Goal: Information Seeking & Learning: Learn about a topic

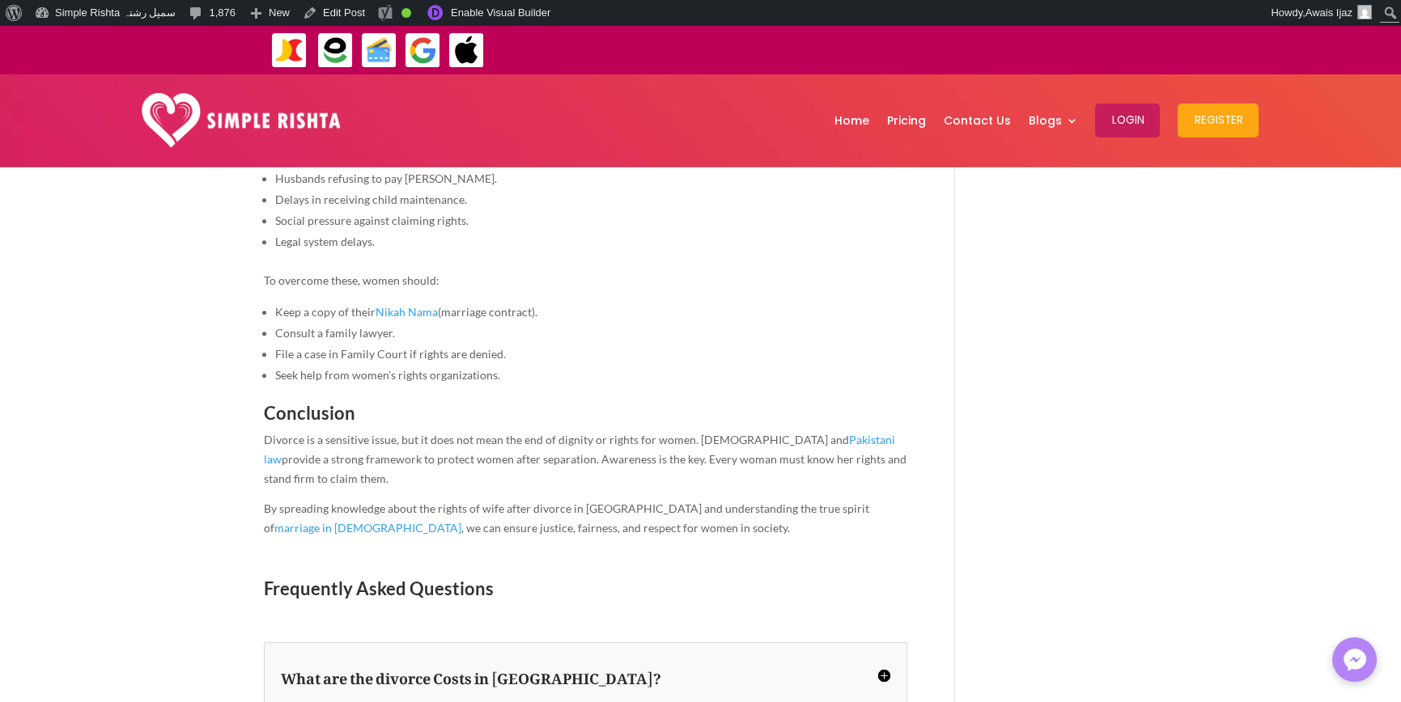
scroll to position [2347, 0]
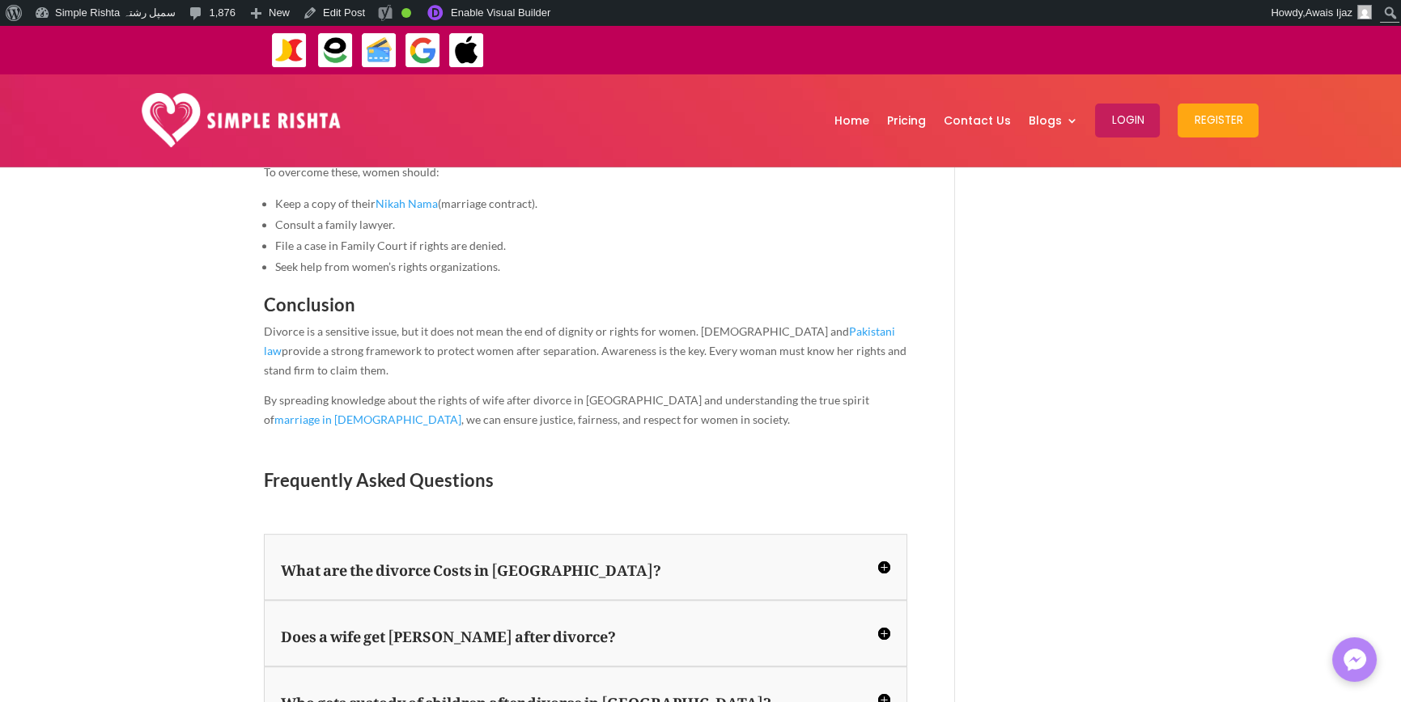
click at [783, 391] on p "By spreading knowledge about the rights of wife after divorce in [GEOGRAPHIC_DA…" at bounding box center [585, 416] width 643 height 50
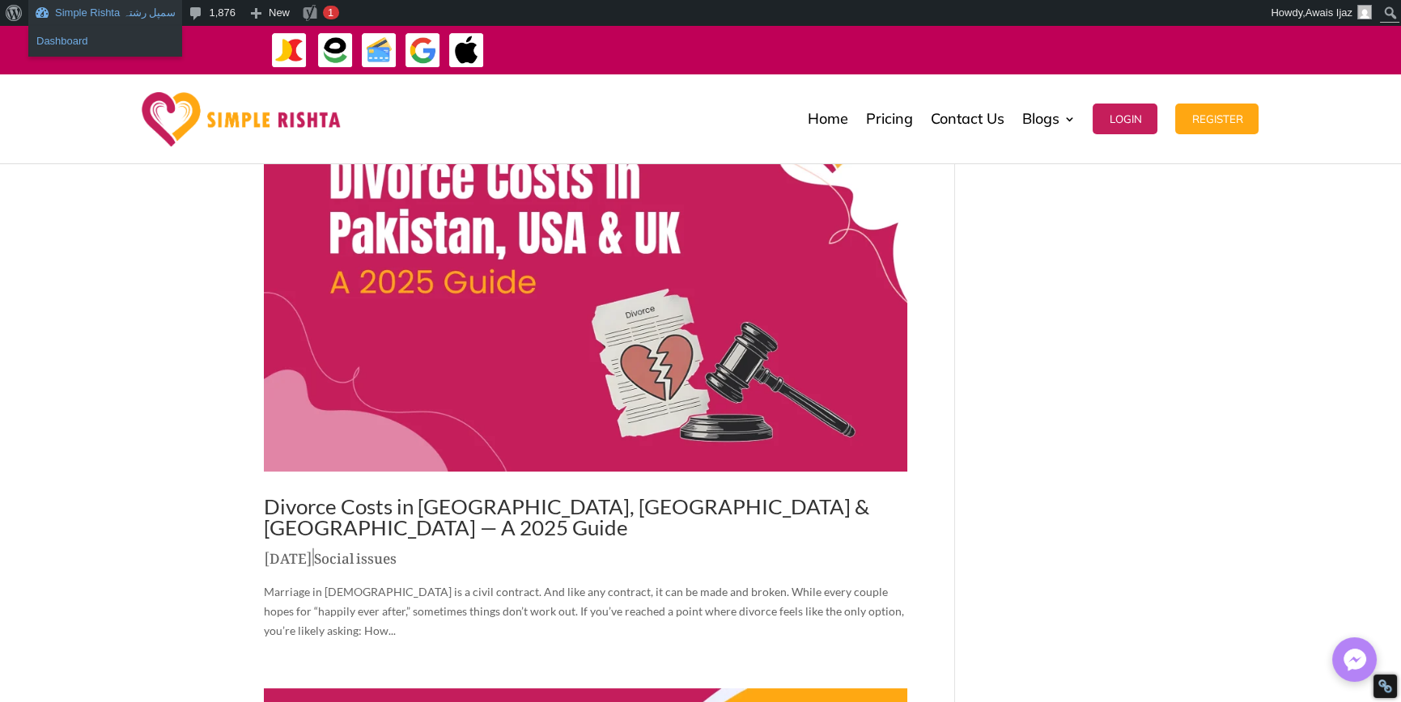
click at [66, 41] on link "Dashboard" at bounding box center [105, 41] width 154 height 21
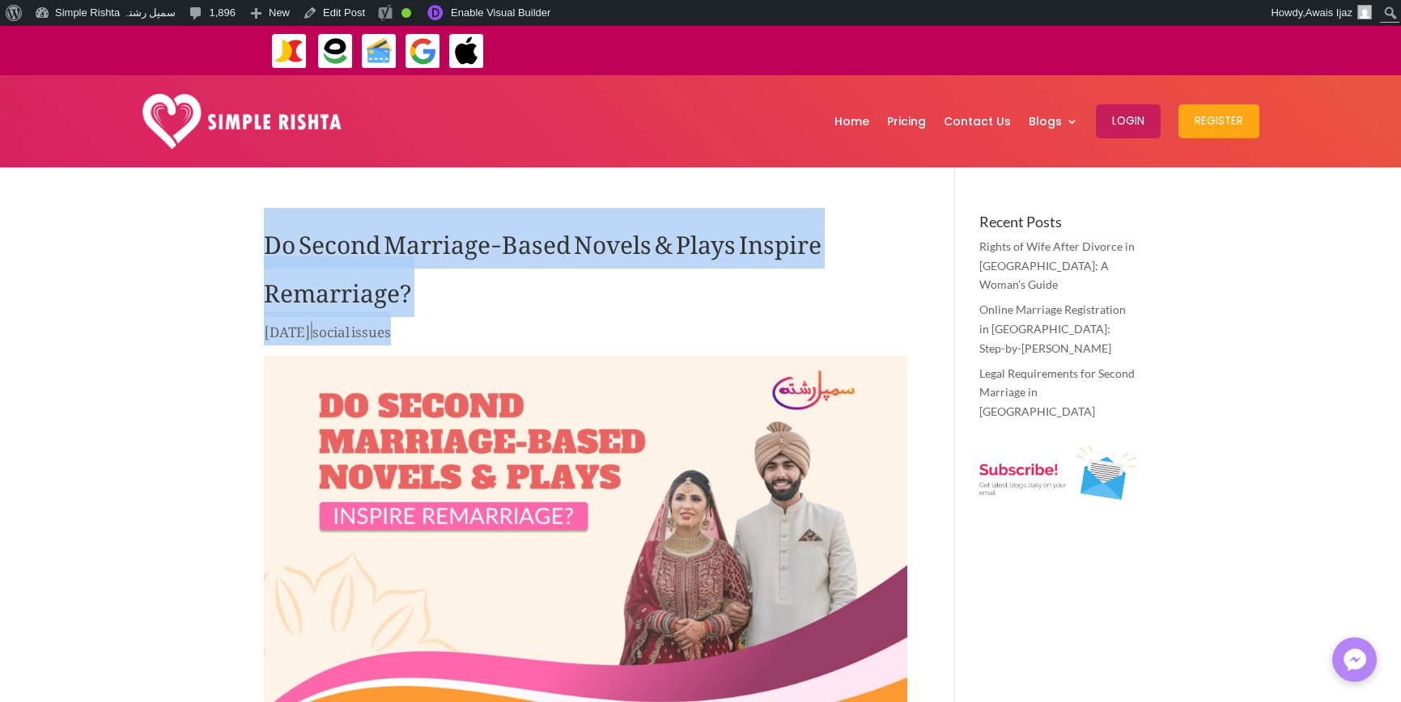
drag, startPoint x: 320, startPoint y: 252, endPoint x: 460, endPoint y: 333, distance: 162.8
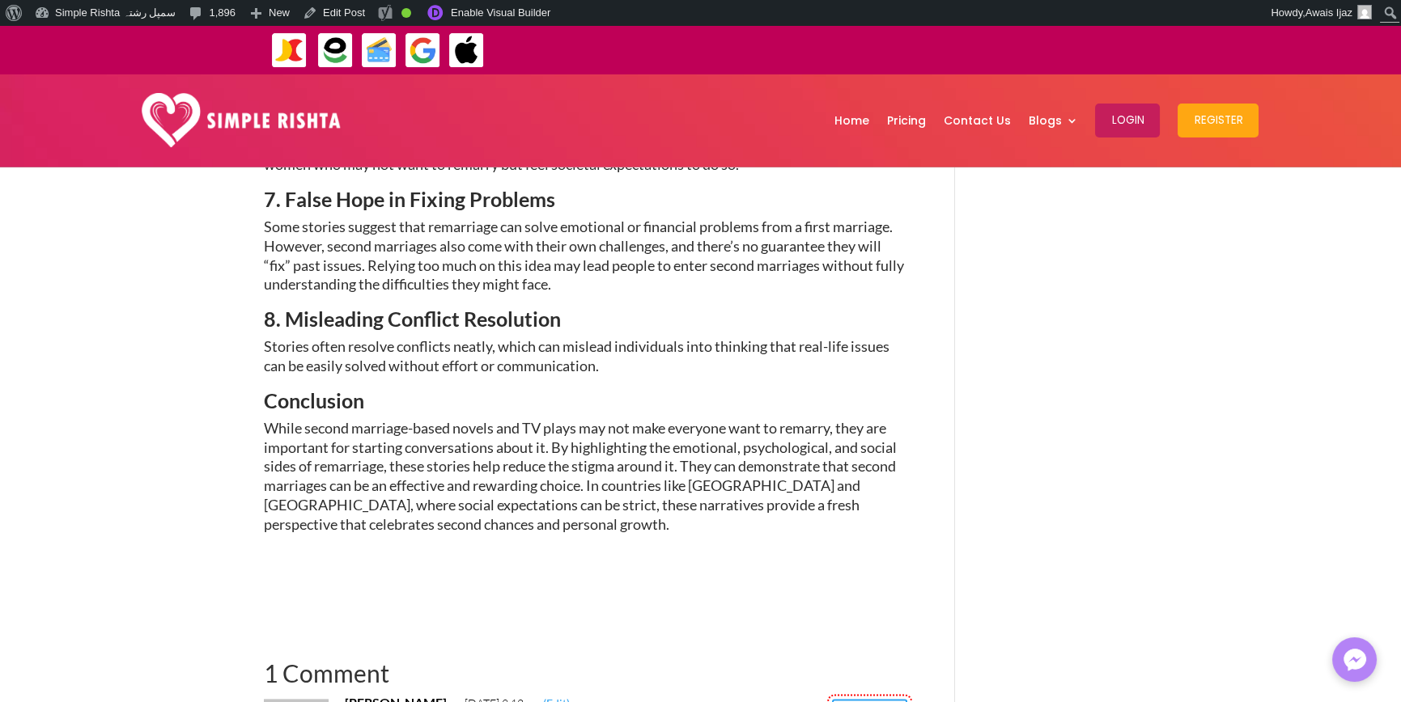
scroll to position [5341, 0]
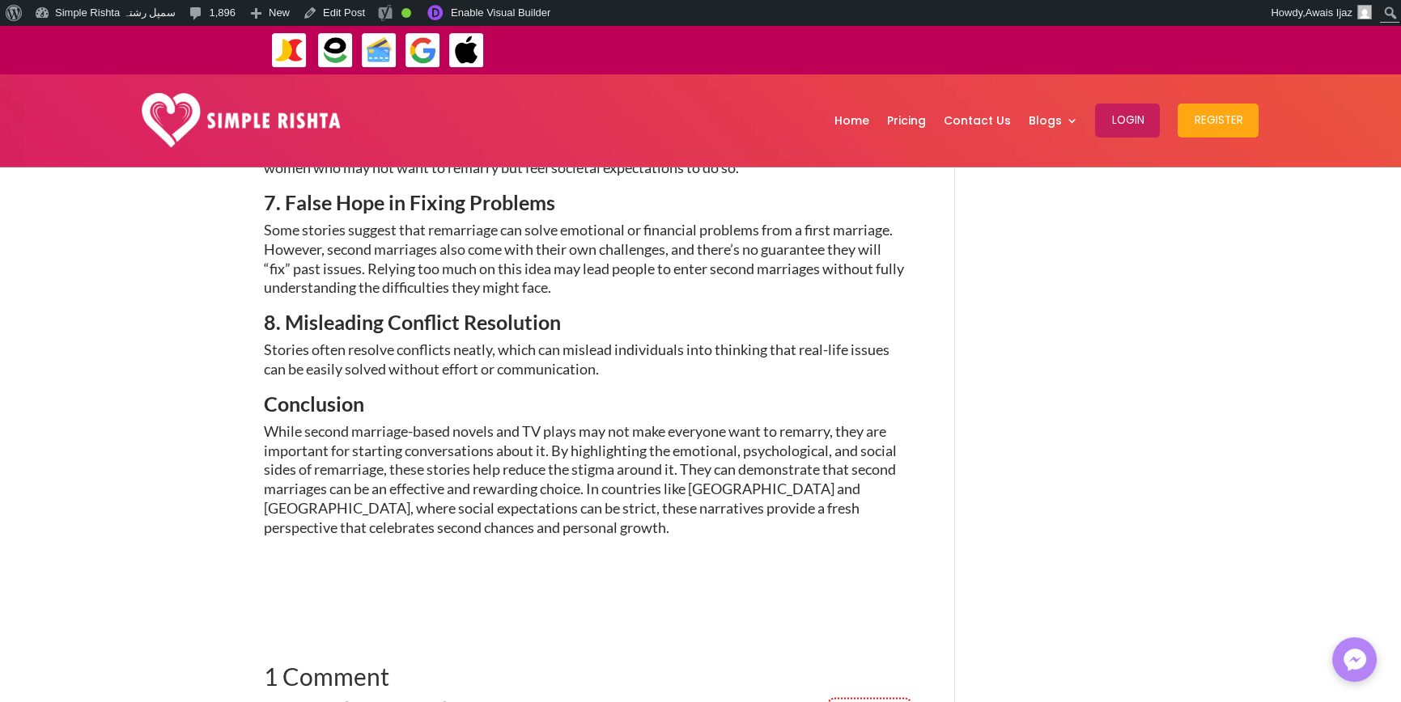
click at [422, 454] on span "While second marriage-based novels and TV plays may not make everyone want to r…" at bounding box center [580, 479] width 633 height 114
click at [421, 454] on span "While second marriage-based novels and TV plays may not make everyone want to r…" at bounding box center [580, 479] width 633 height 114
click at [541, 422] on span "While second marriage-based novels and TV plays may not make everyone want to r…" at bounding box center [580, 479] width 633 height 114
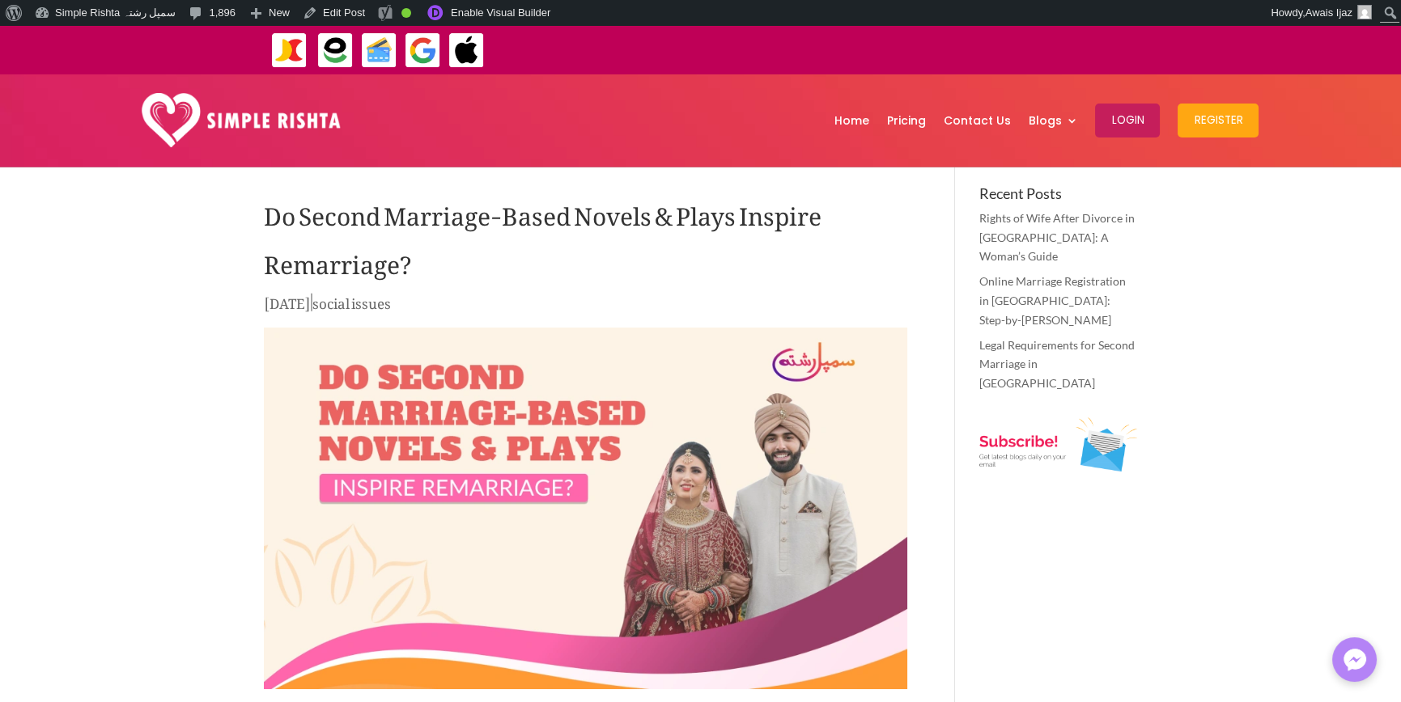
scroll to position [0, 0]
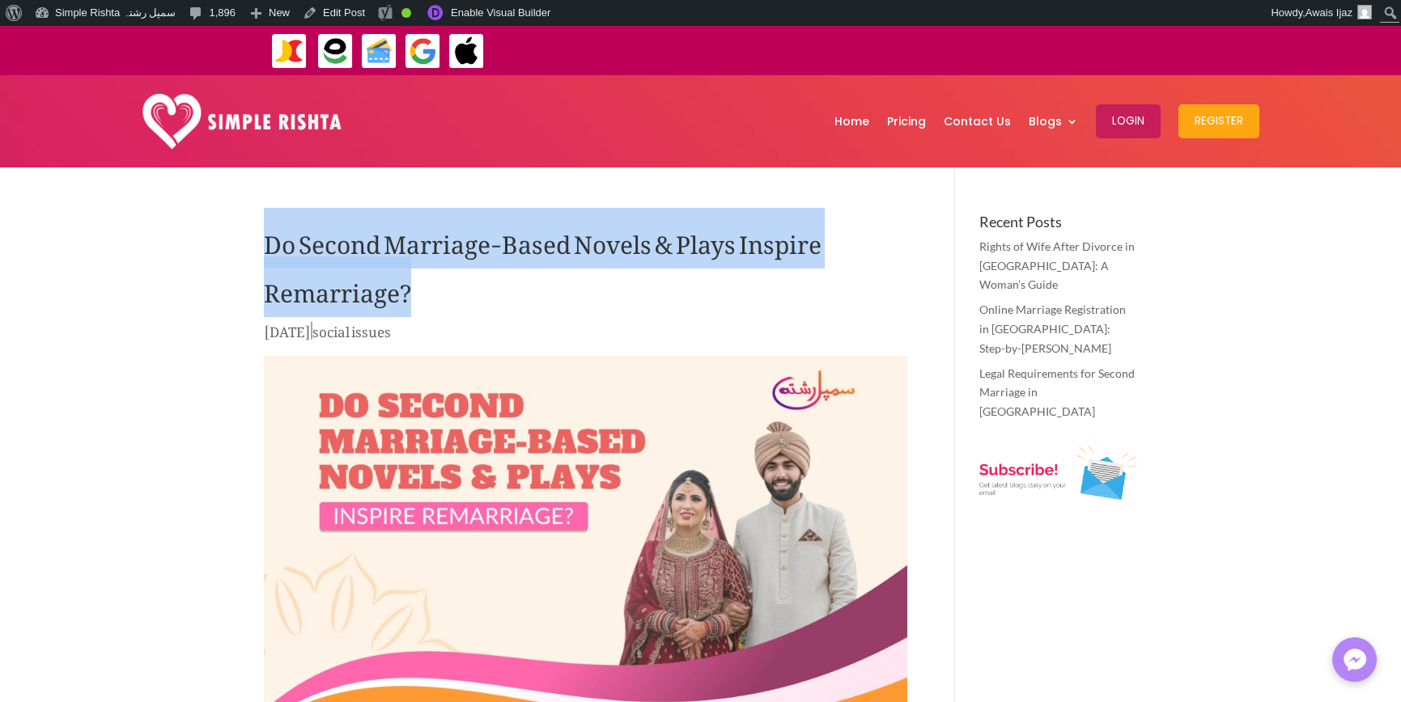
drag, startPoint x: 236, startPoint y: 235, endPoint x: 486, endPoint y: 298, distance: 257.1
